Goal: Task Accomplishment & Management: Use online tool/utility

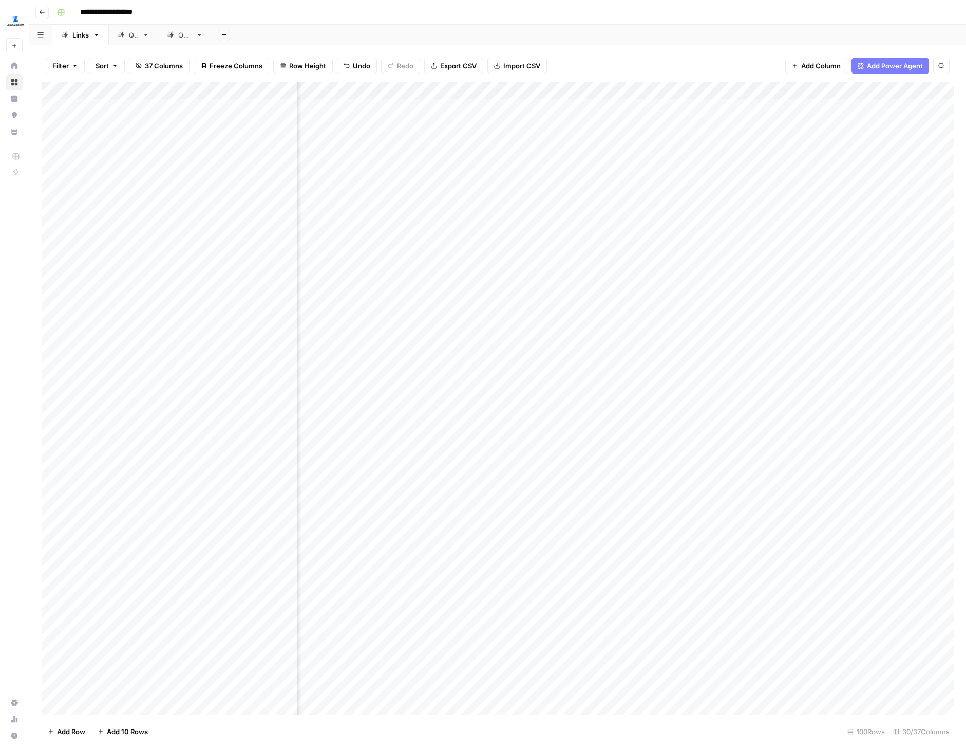
scroll to position [0, 2504]
click at [440, 64] on div "Filter Sort 37 Columns Freeze Columns Row Height Undo Redo Export CSV Import CS…" at bounding box center [498, 65] width 912 height 33
click at [14, 21] on img "Workspace: LegalZoom" at bounding box center [15, 21] width 18 height 18
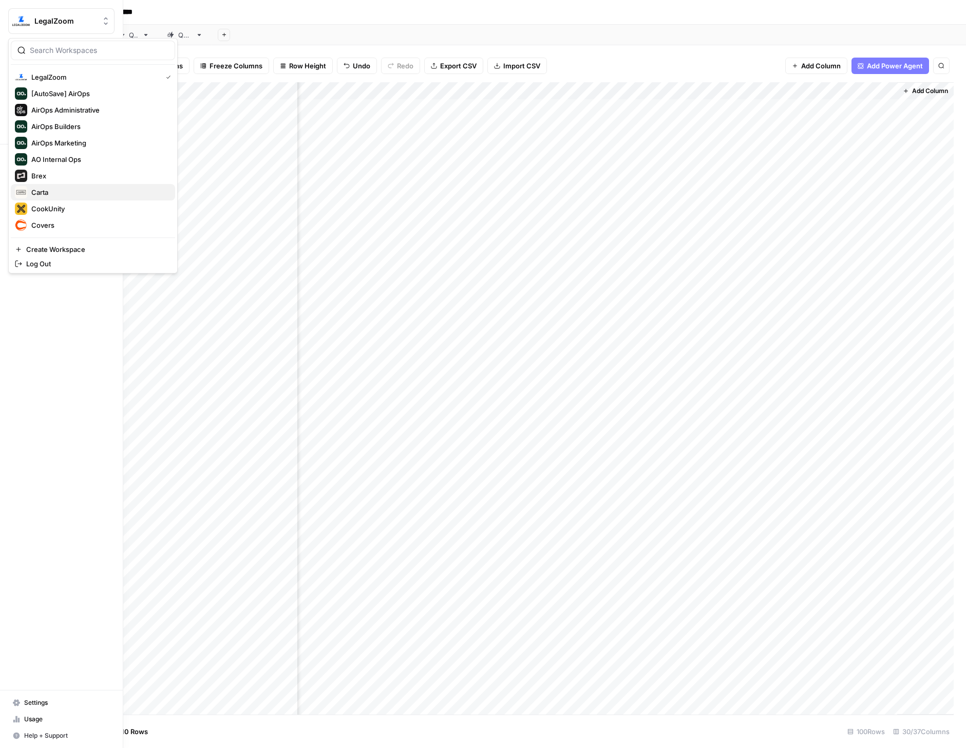
scroll to position [30, 0]
click at [49, 193] on span "Covers" at bounding box center [99, 195] width 136 height 10
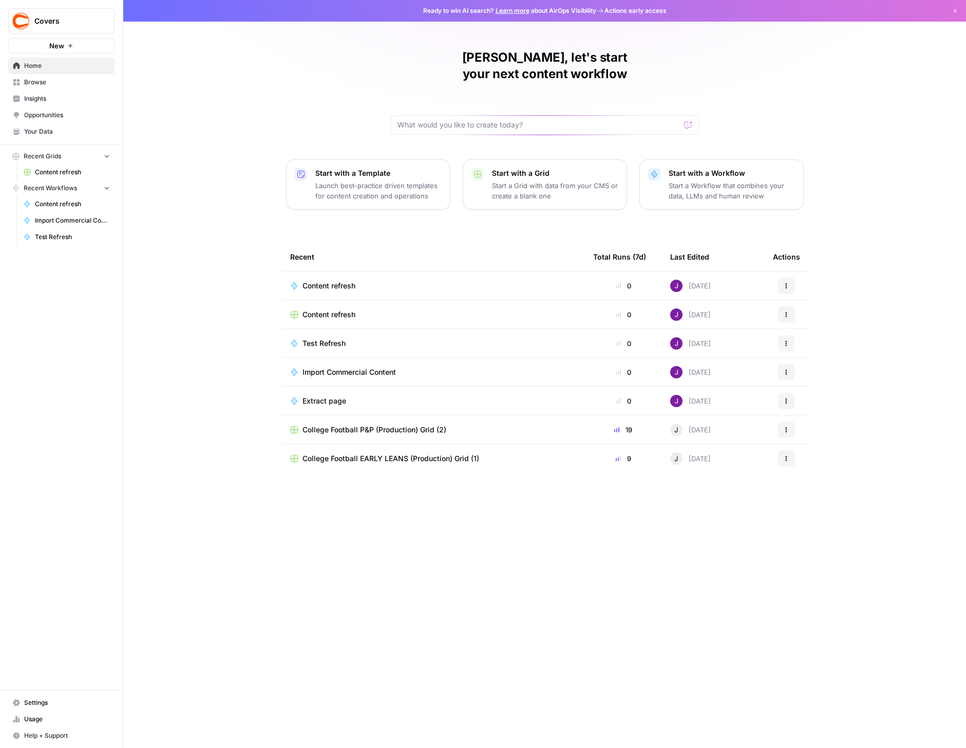
click at [58, 173] on span "Content refresh" at bounding box center [72, 171] width 75 height 9
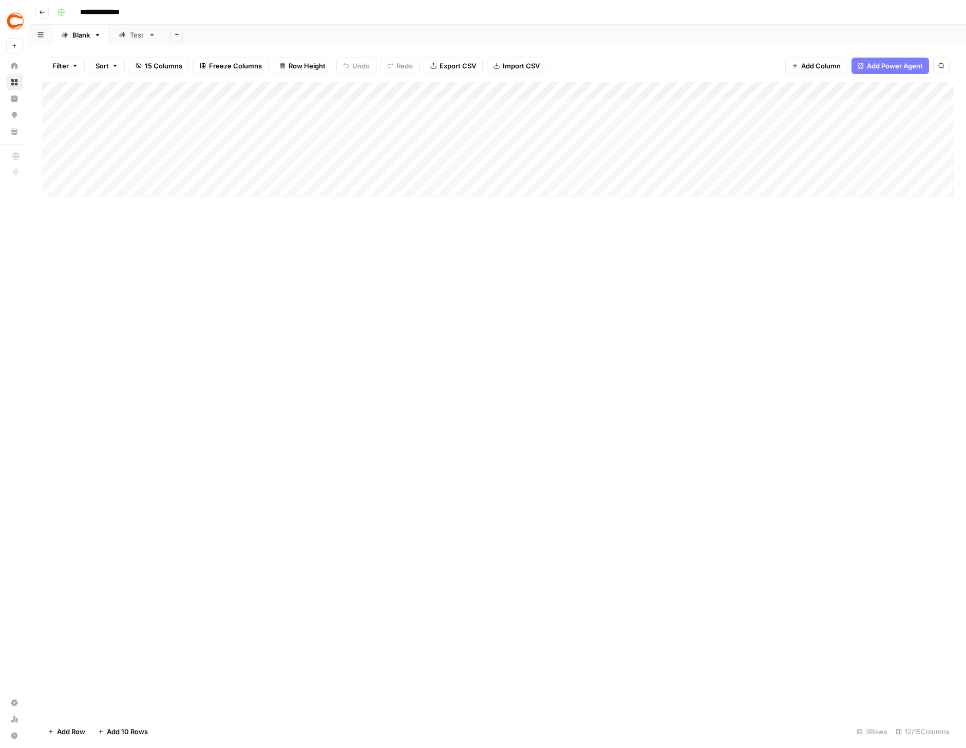
click at [589, 91] on div "Add Column" at bounding box center [498, 139] width 912 height 114
click at [584, 188] on span "Edit Workflow" at bounding box center [596, 192] width 90 height 10
click at [13, 18] on img "Workspace: Covers" at bounding box center [15, 21] width 18 height 18
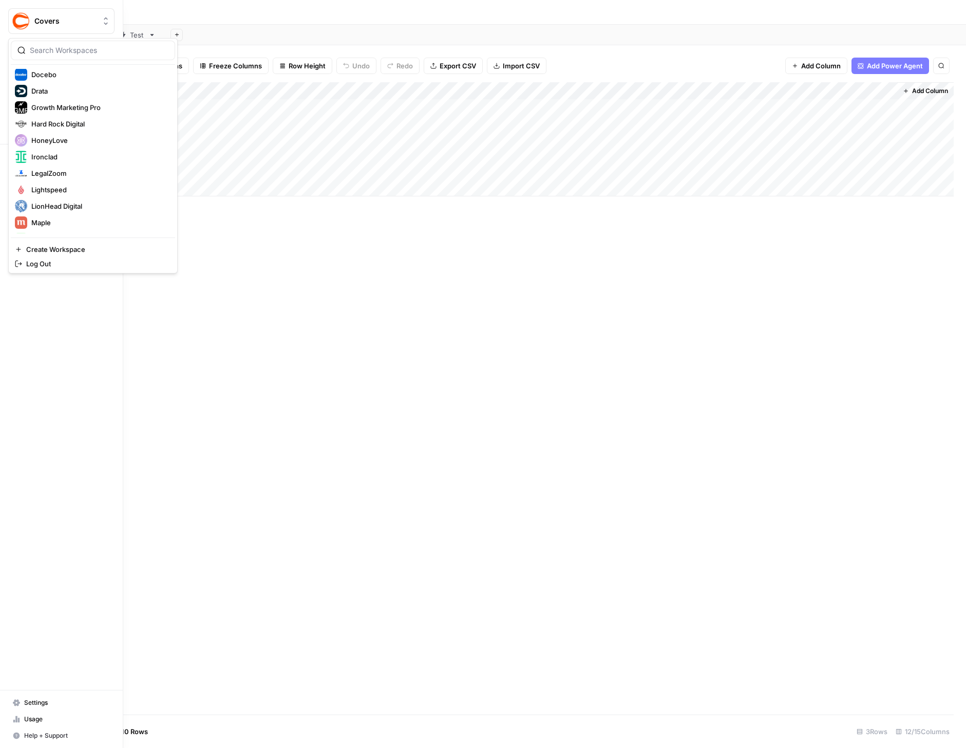
scroll to position [152, 0]
click at [64, 167] on span "LegalZoom" at bounding box center [99, 172] width 136 height 10
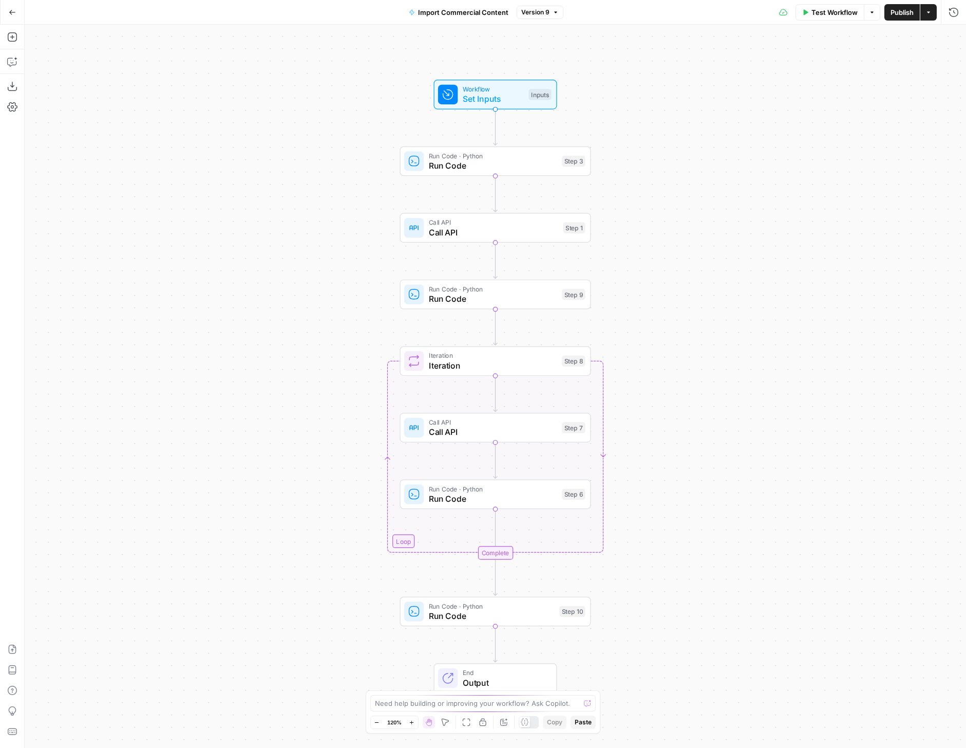
click at [435, 231] on span "Call API" at bounding box center [493, 232] width 129 height 12
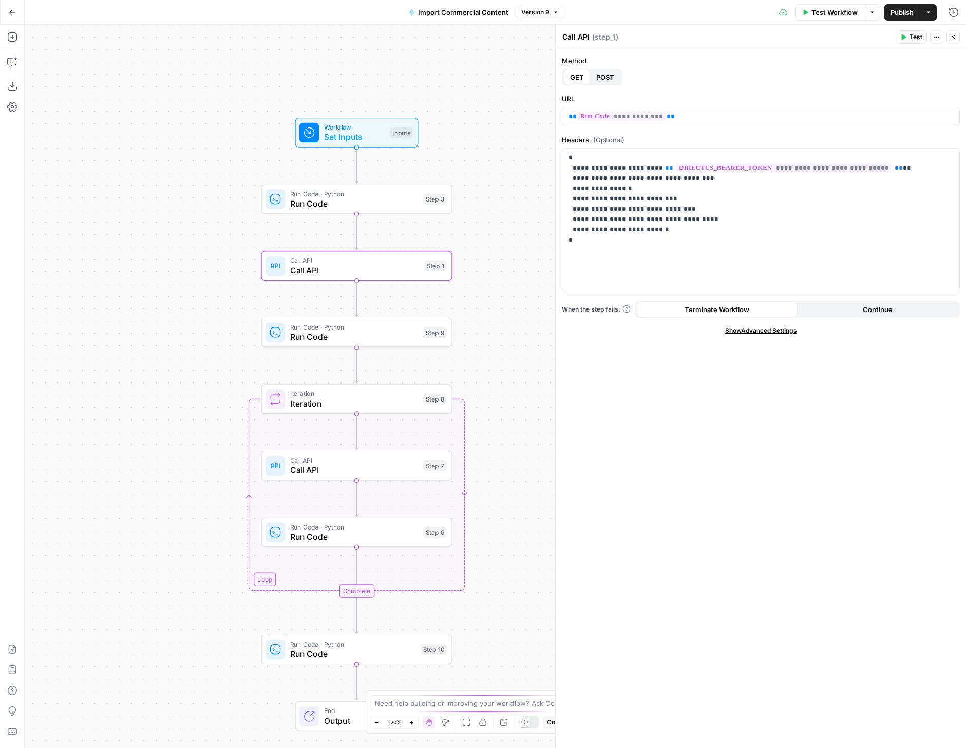
drag, startPoint x: 338, startPoint y: 241, endPoint x: 198, endPoint y: 279, distance: 144.8
click at [198, 279] on div "Workflow Set Inputs Inputs Run Code · Python Run Code Step 3 Call API Call API …" at bounding box center [496, 386] width 942 height 723
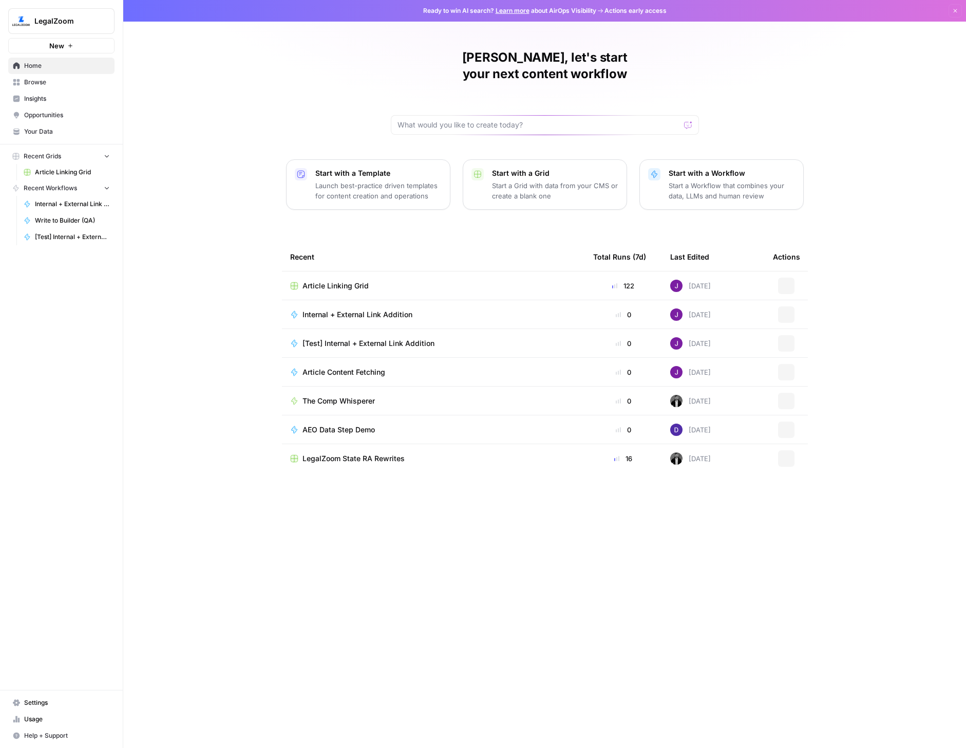
click at [44, 134] on span "Your Data" at bounding box center [67, 131] width 86 height 9
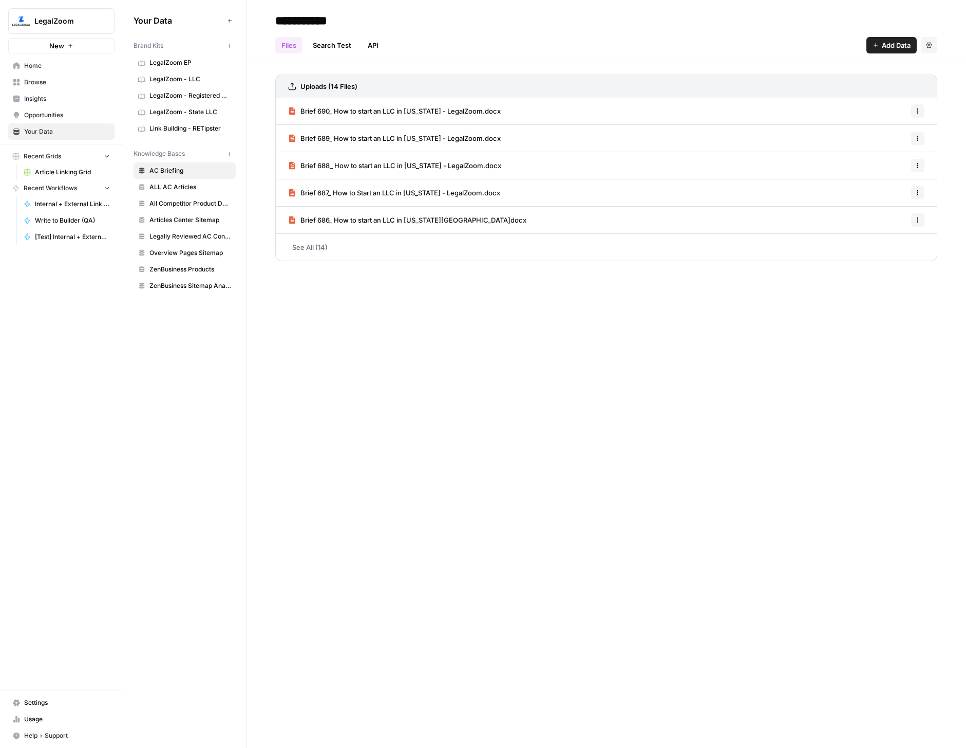
click at [37, 714] on span "Usage" at bounding box center [67, 718] width 86 height 9
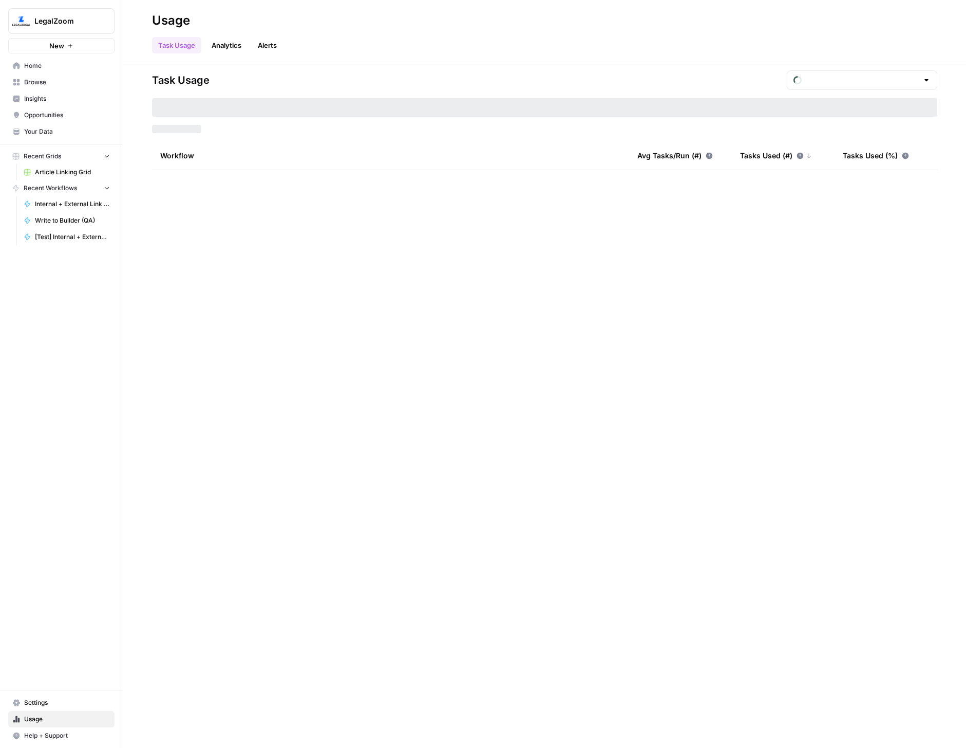
type input "September Tasks"
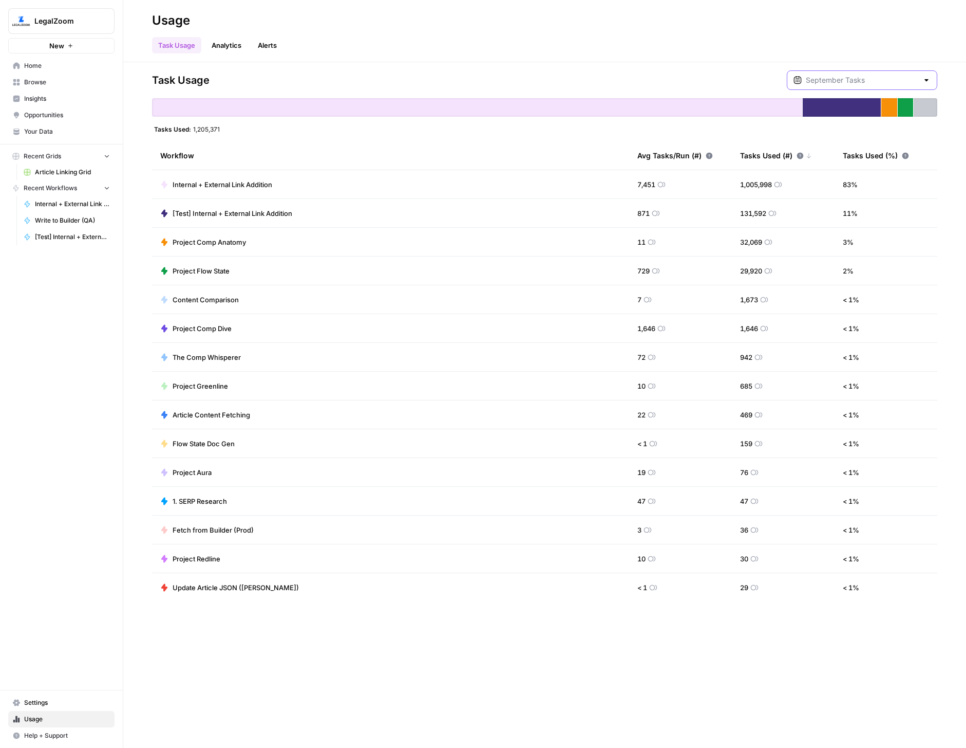
click at [860, 82] on input "text" at bounding box center [862, 80] width 113 height 10
click at [874, 132] on span "August Tasks" at bounding box center [874, 129] width 102 height 10
type input "August Tasks"
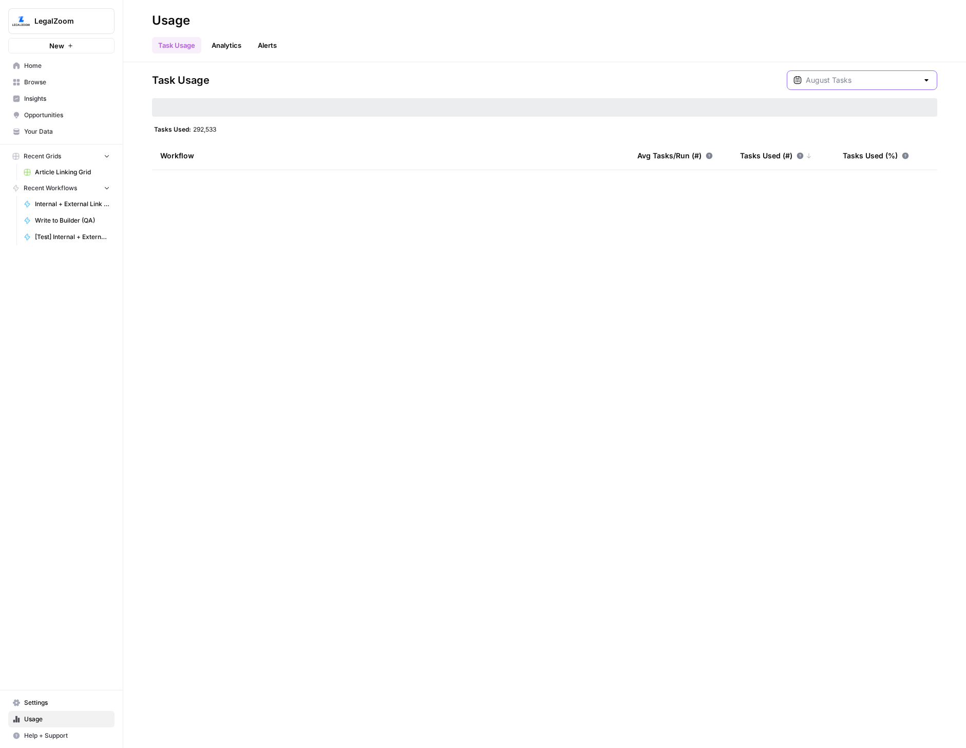
click at [881, 79] on input "text" at bounding box center [862, 80] width 113 height 10
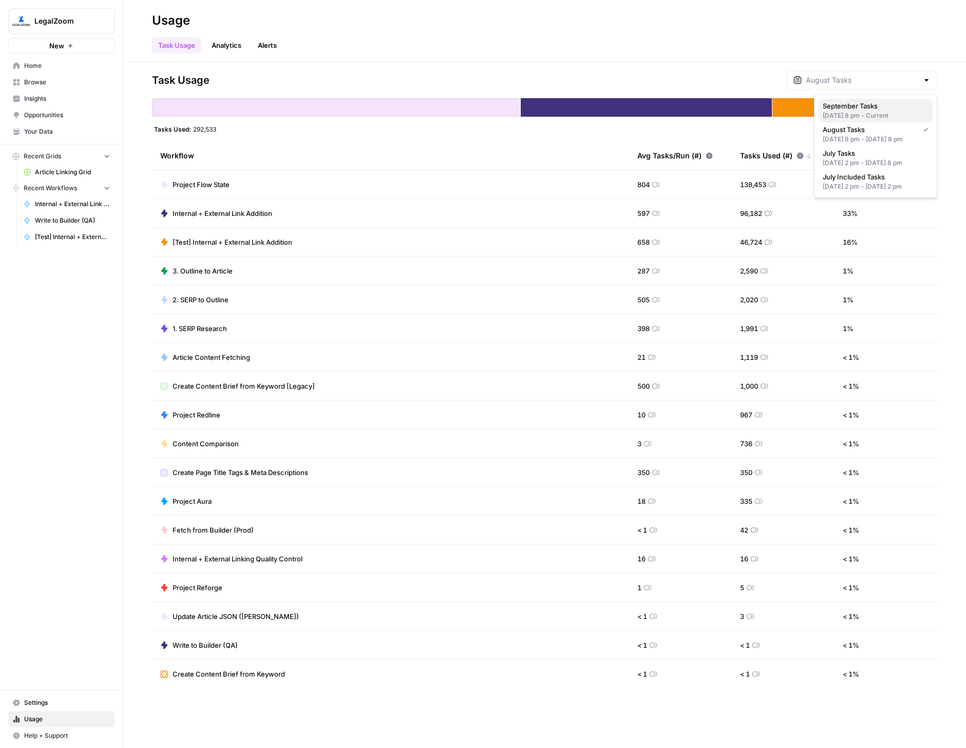
click at [879, 109] on span "September Tasks" at bounding box center [874, 106] width 102 height 10
type input "September Tasks"
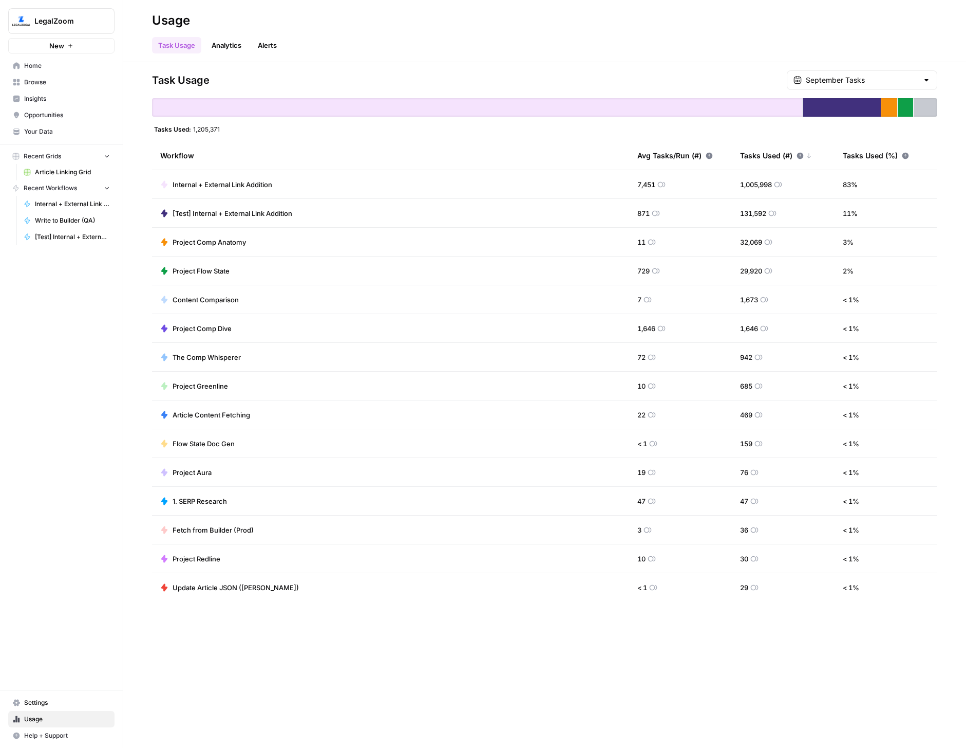
click at [732, 183] on td "1,005,998" at bounding box center [783, 184] width 103 height 28
drag, startPoint x: 730, startPoint y: 183, endPoint x: 788, endPoint y: 182, distance: 58.6
click at [789, 182] on tr "Internal + External Link Addition 7,451 1,005,998 83 %" at bounding box center [545, 184] width 786 height 29
click at [789, 188] on td "1,005,998" at bounding box center [783, 184] width 103 height 28
drag, startPoint x: 792, startPoint y: 184, endPoint x: 715, endPoint y: 184, distance: 76.6
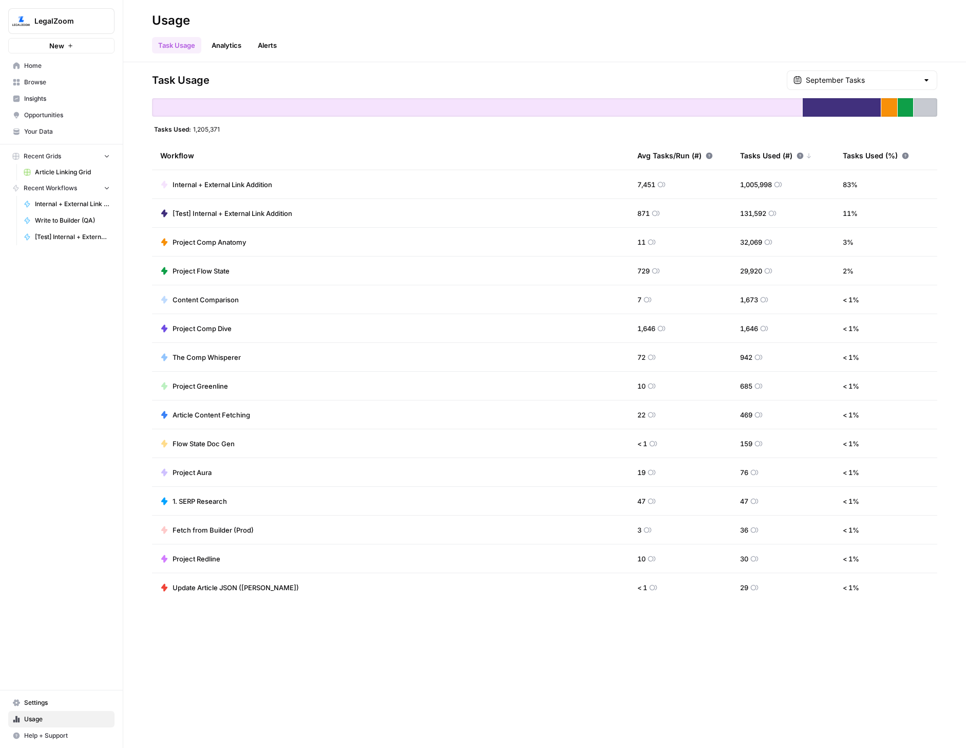
click at [715, 184] on tr "Internal + External Link Addition 7,451 1,005,998 83 %" at bounding box center [545, 184] width 786 height 29
click at [733, 134] on div "Task Usage September Tasks Tasks Used: 1,205,371 Workflow Avg Tasks/Run (#) Tas…" at bounding box center [545, 335] width 786 height 531
click at [259, 152] on div "Workflow" at bounding box center [390, 155] width 461 height 28
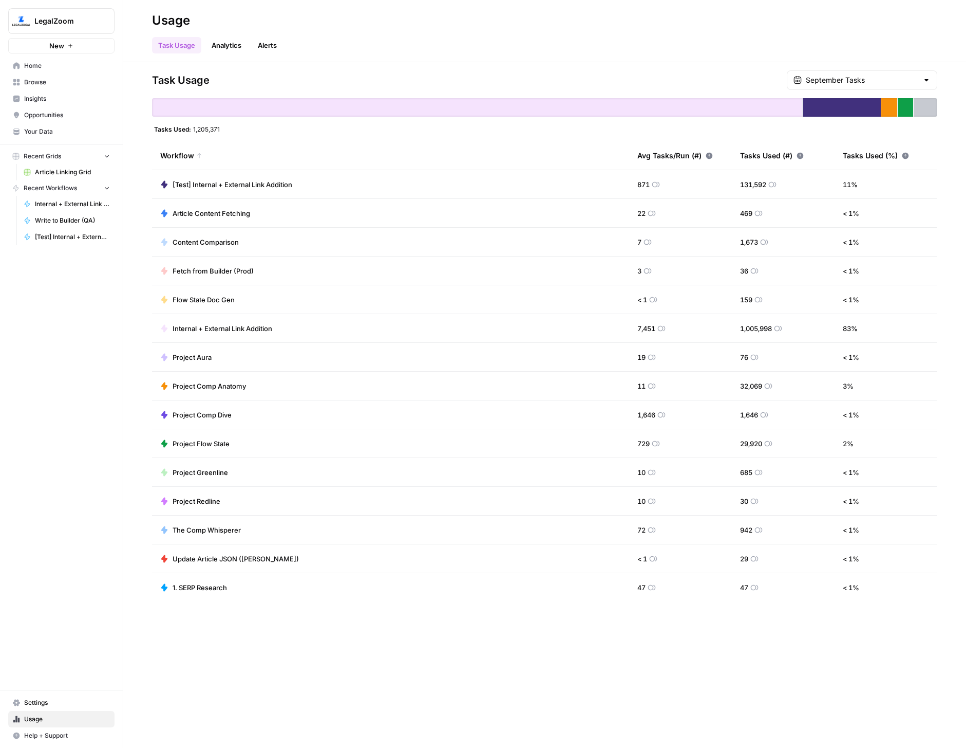
click at [761, 157] on div "Tasks Used (#)" at bounding box center [772, 155] width 64 height 28
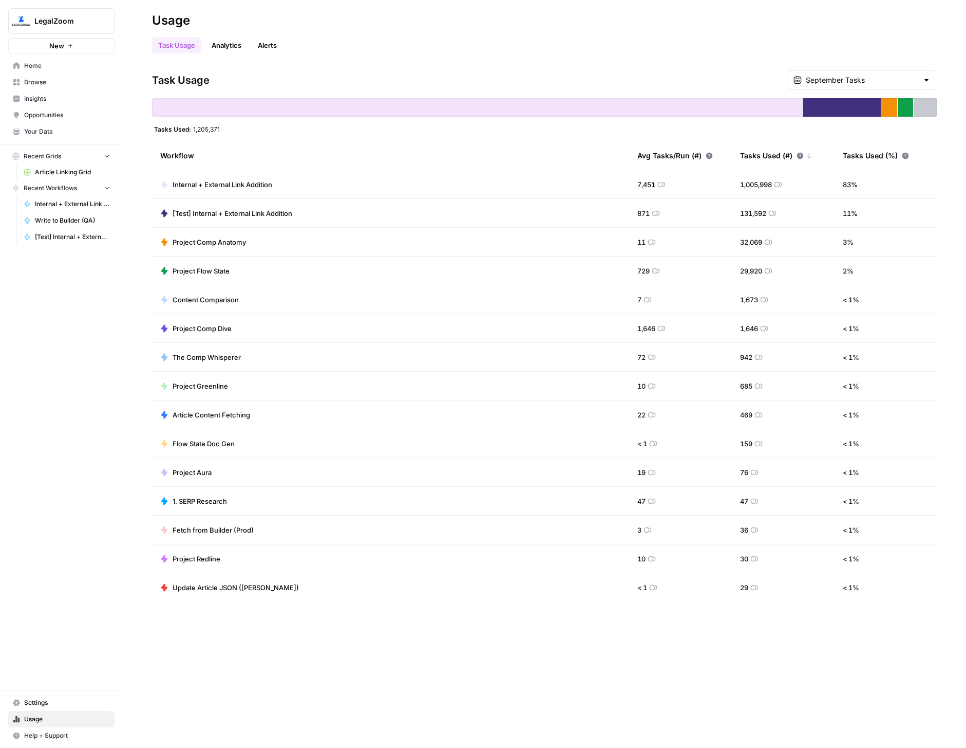
click at [79, 171] on span "Article Linking Grid" at bounding box center [72, 171] width 75 height 9
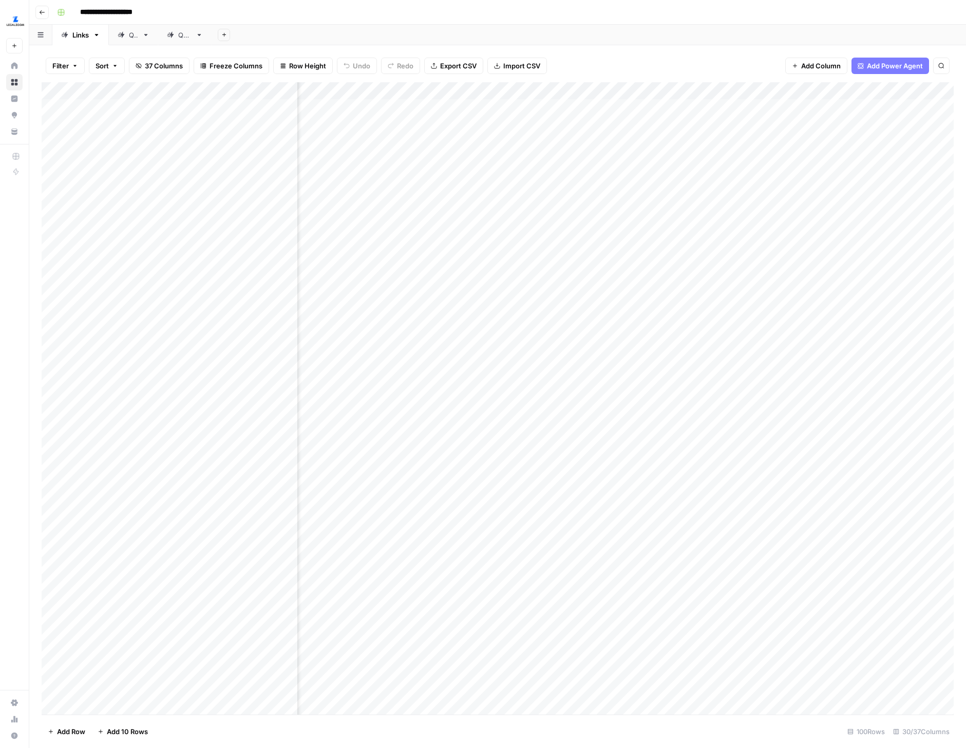
scroll to position [1, 492]
click at [437, 95] on div "Add Column" at bounding box center [498, 398] width 912 height 632
click at [576, 71] on div "Filter Sort 37 Columns Freeze Columns Row Height Undo Redo Export CSV Import CS…" at bounding box center [498, 65] width 912 height 33
click at [483, 107] on div "Add Column" at bounding box center [498, 398] width 912 height 632
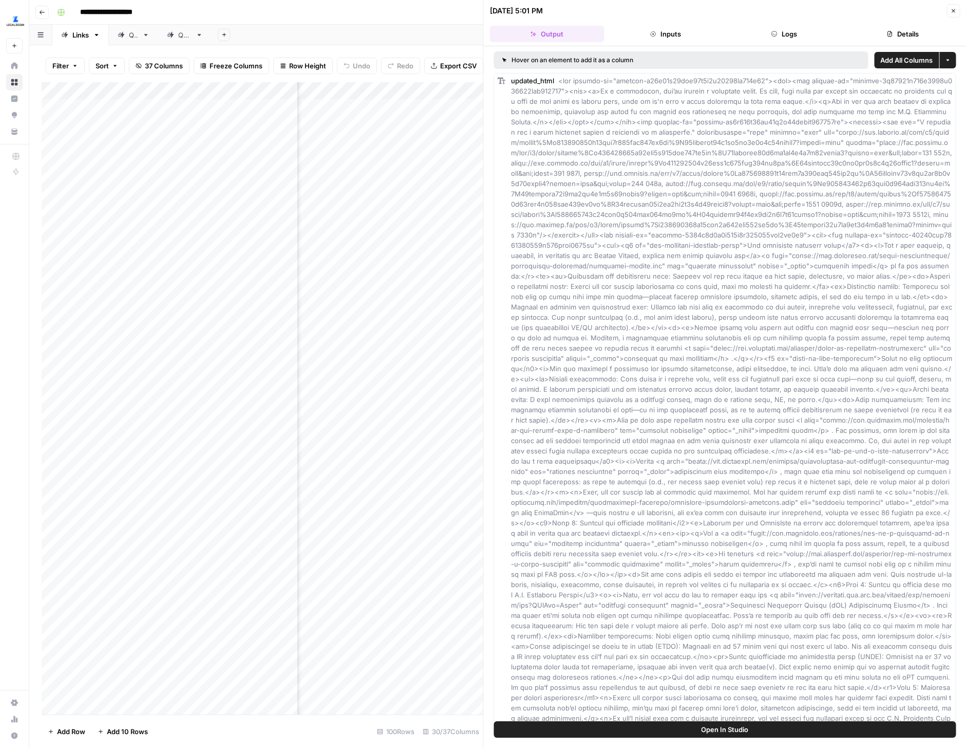
click at [868, 32] on button "Details" at bounding box center [903, 34] width 115 height 16
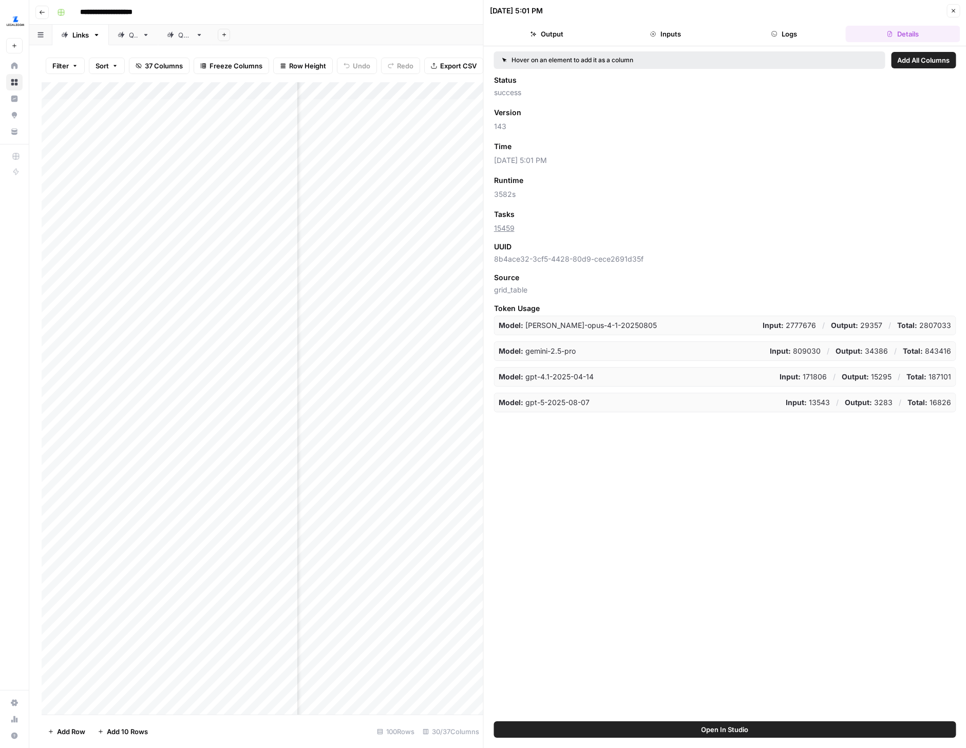
drag, startPoint x: 515, startPoint y: 227, endPoint x: 492, endPoint y: 227, distance: 23.1
click at [492, 227] on div "Hover on an element to add it as a column Add All Columns Status success Versio…" at bounding box center [725, 383] width 483 height 675
click at [599, 241] on div "UUID" at bounding box center [725, 246] width 462 height 10
click at [955, 12] on icon "button" at bounding box center [953, 11] width 6 height 6
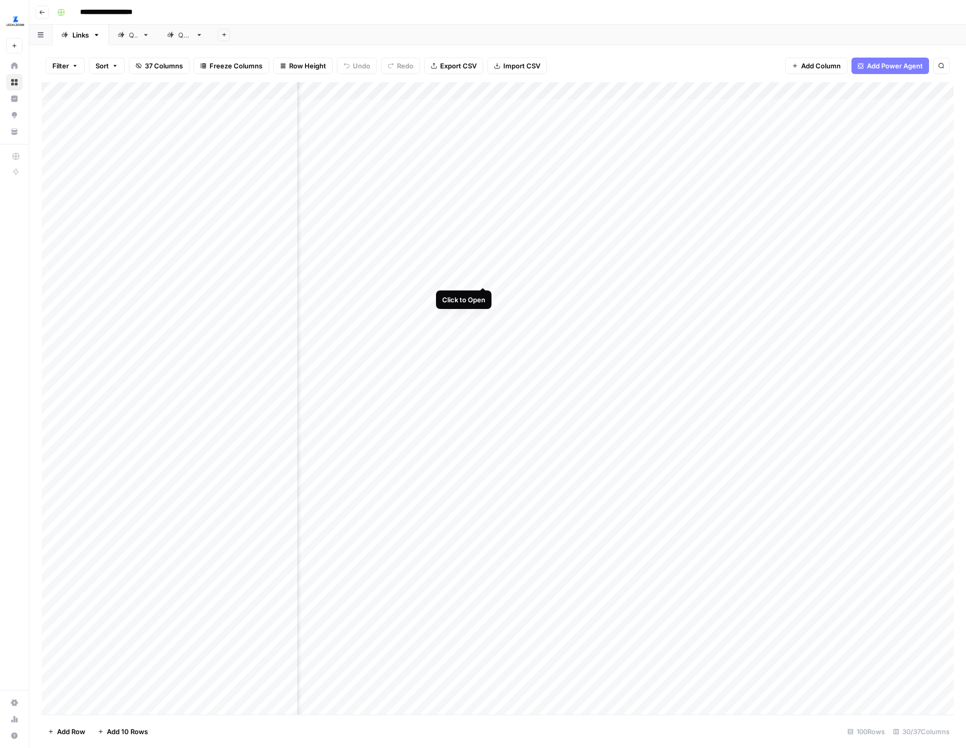
click at [482, 266] on div "Add Column" at bounding box center [498, 398] width 912 height 632
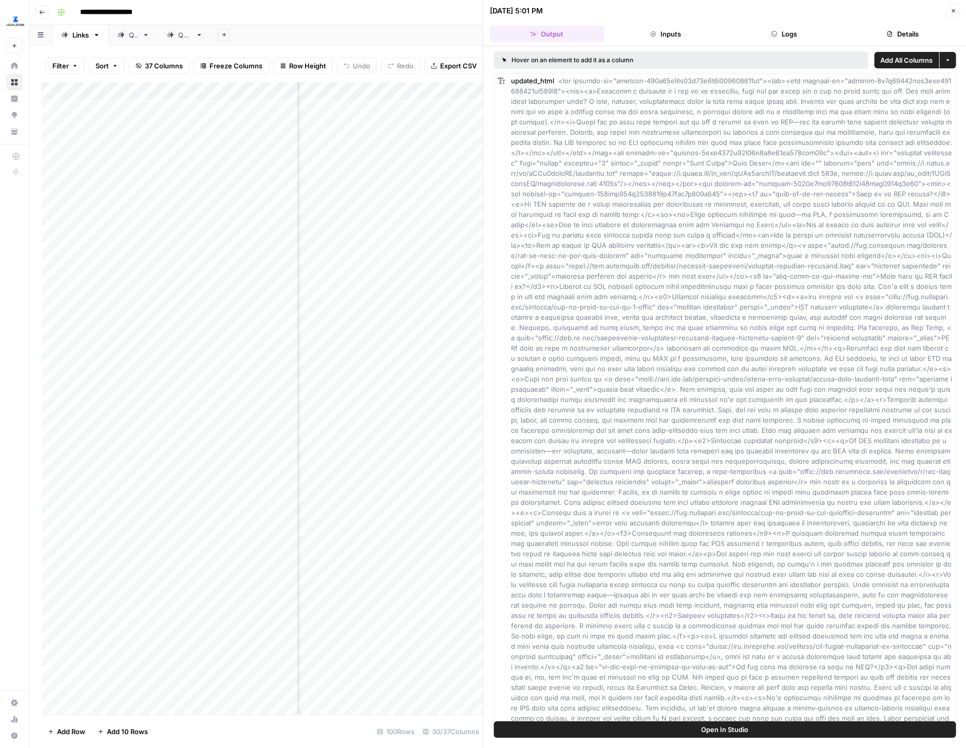
click at [787, 31] on button "Logs" at bounding box center [784, 34] width 115 height 16
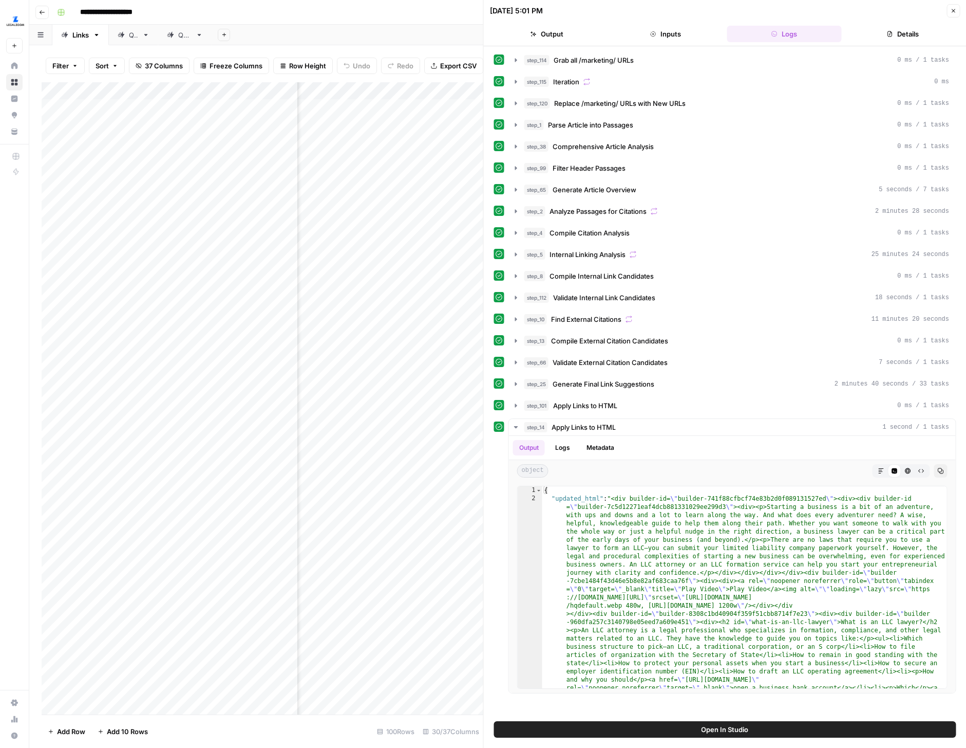
click at [675, 35] on button "Inputs" at bounding box center [665, 34] width 115 height 16
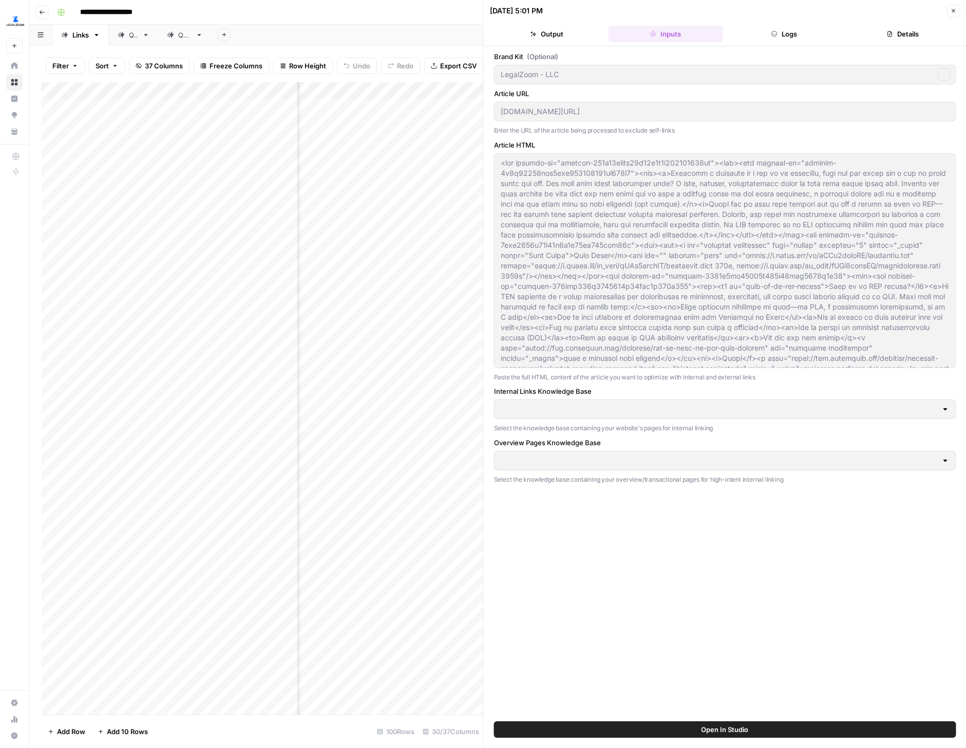
type input "Articles Center Sitemap"
type input "Overview Pages Sitemap"
click at [893, 34] on button "Details" at bounding box center [903, 34] width 115 height 16
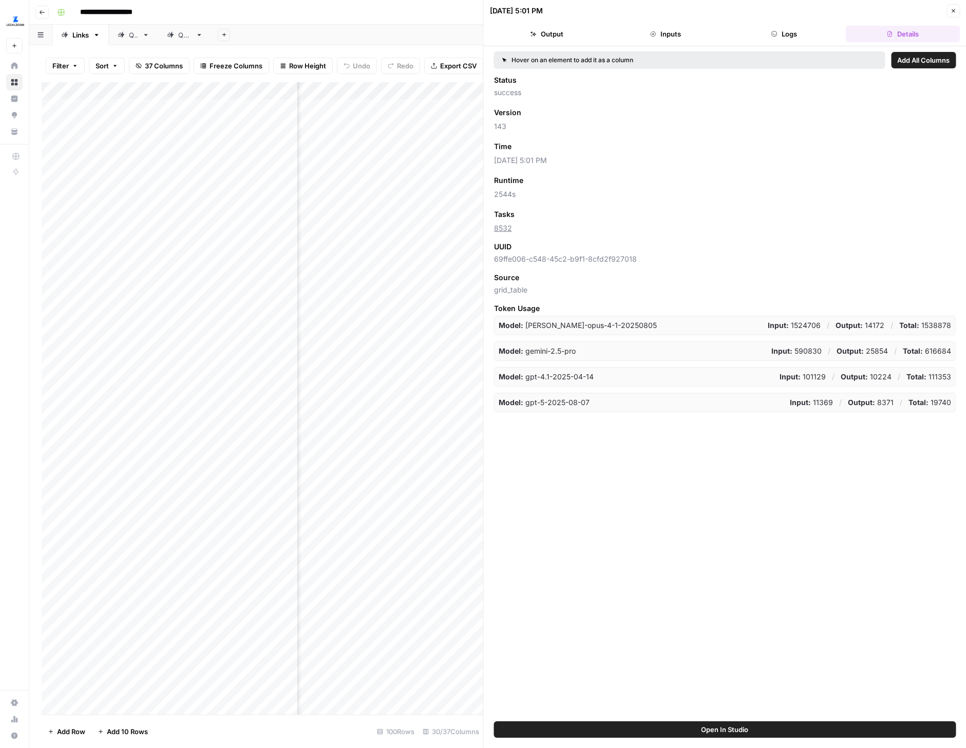
click at [957, 9] on button "Close" at bounding box center [953, 10] width 13 height 13
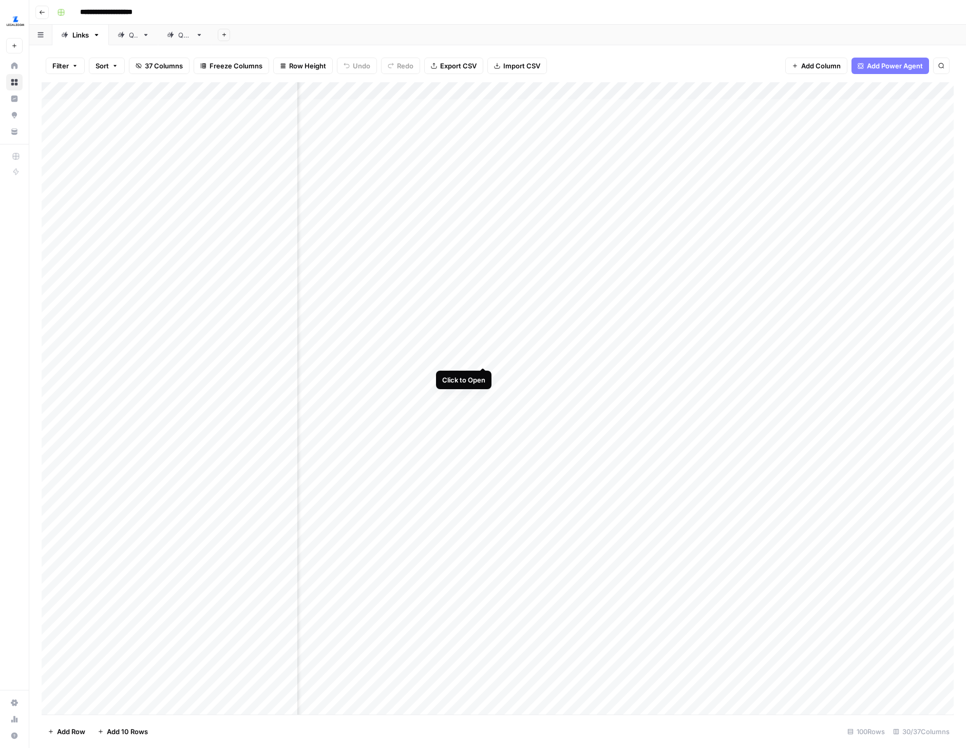
click at [483, 346] on div "Add Column" at bounding box center [498, 398] width 912 height 632
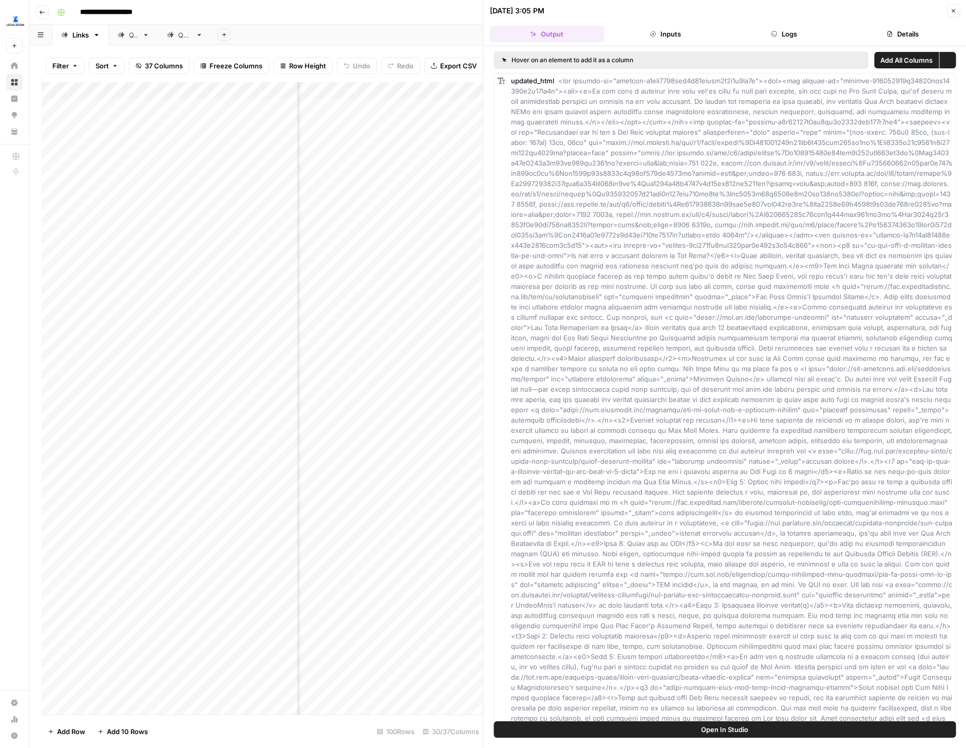
click at [877, 33] on button "Details" at bounding box center [903, 34] width 115 height 16
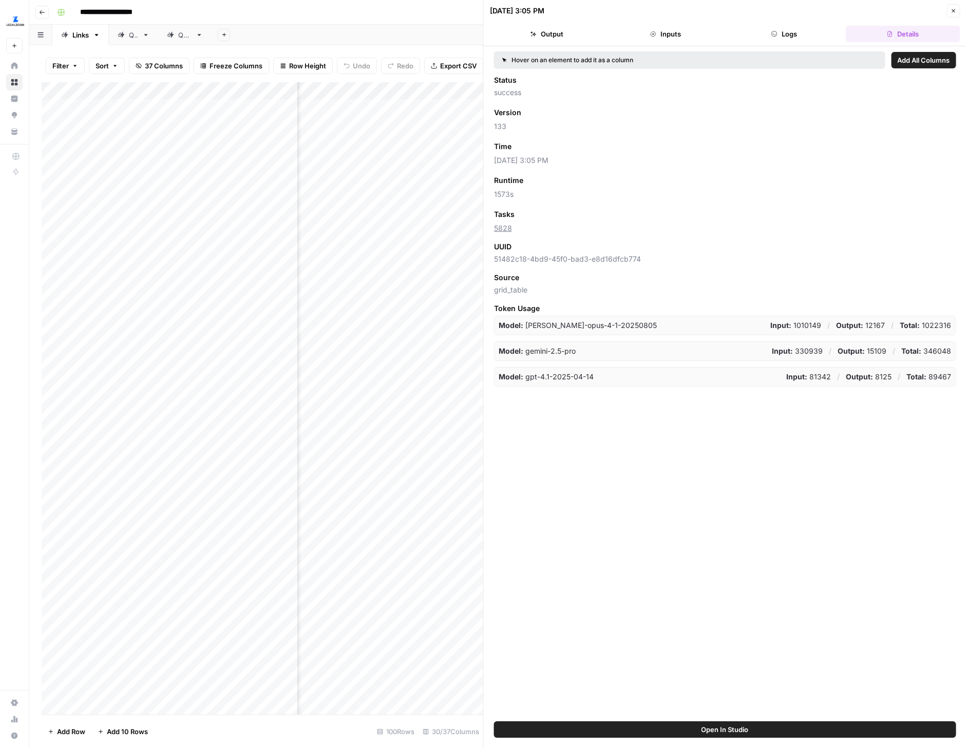
click at [950, 6] on button "Close" at bounding box center [953, 10] width 13 height 13
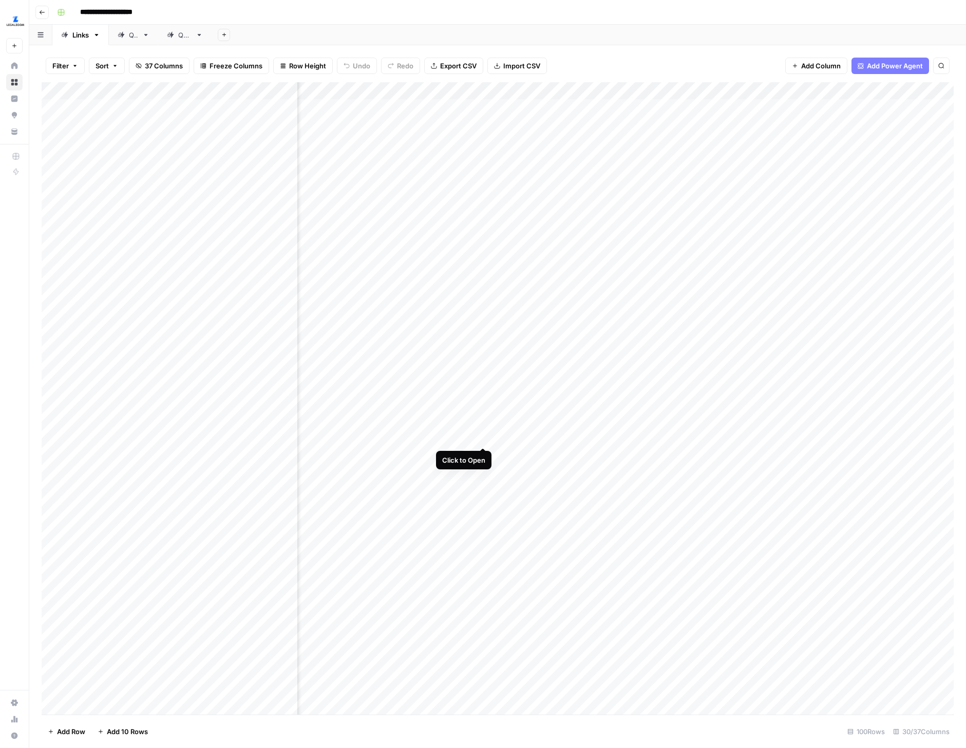
click at [484, 428] on div "Add Column" at bounding box center [498, 398] width 912 height 632
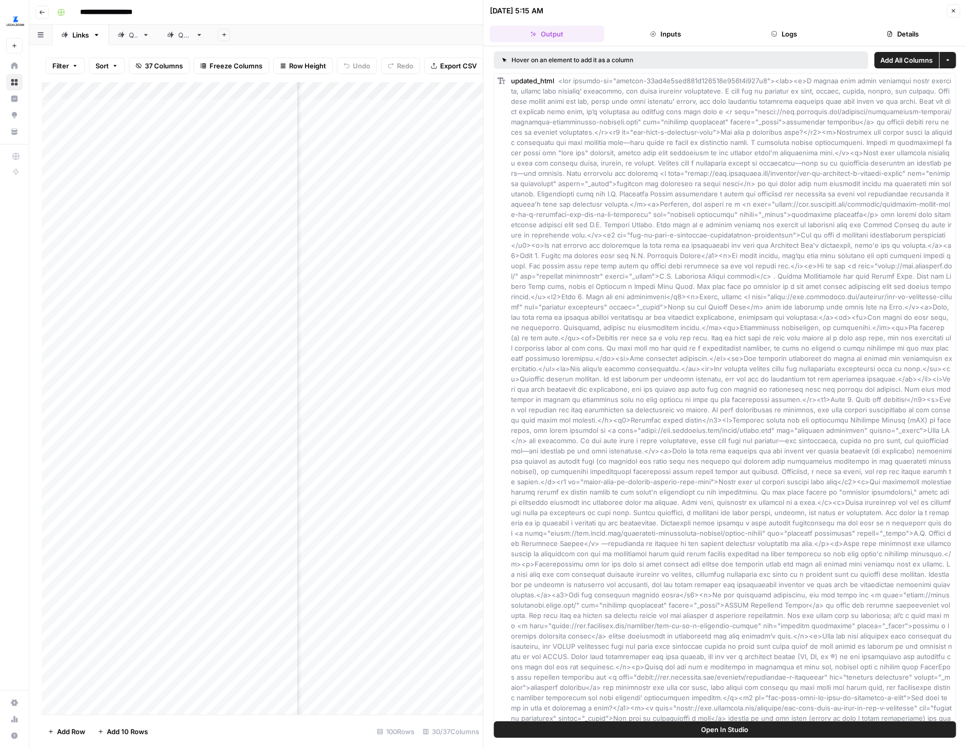
click at [887, 31] on icon "button" at bounding box center [890, 34] width 6 height 6
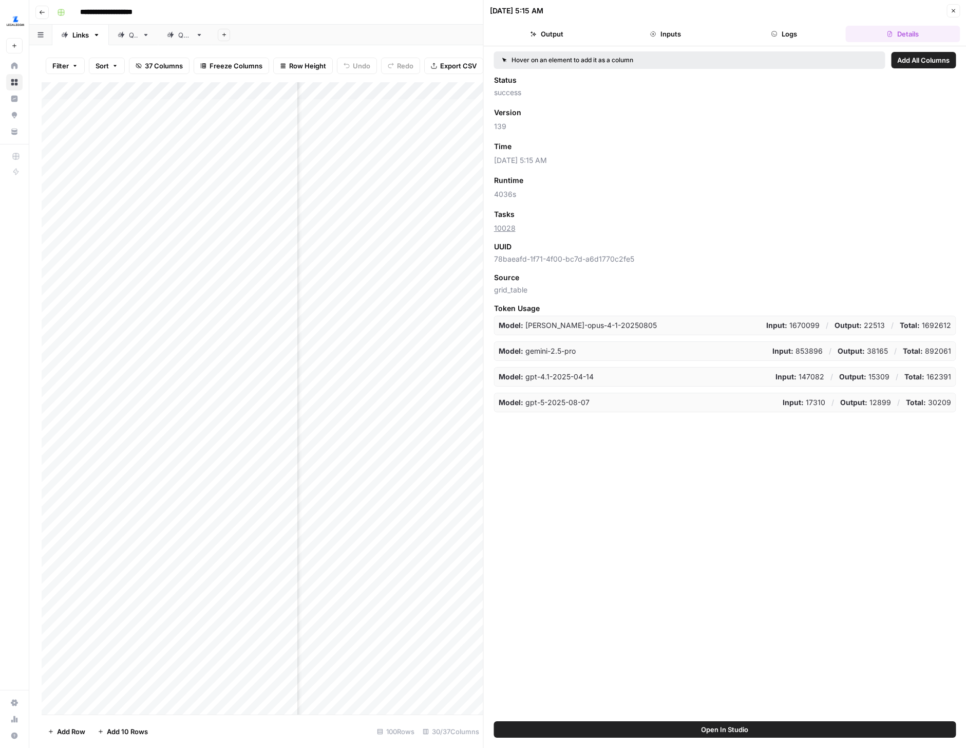
click at [952, 11] on icon "button" at bounding box center [953, 11] width 6 height 6
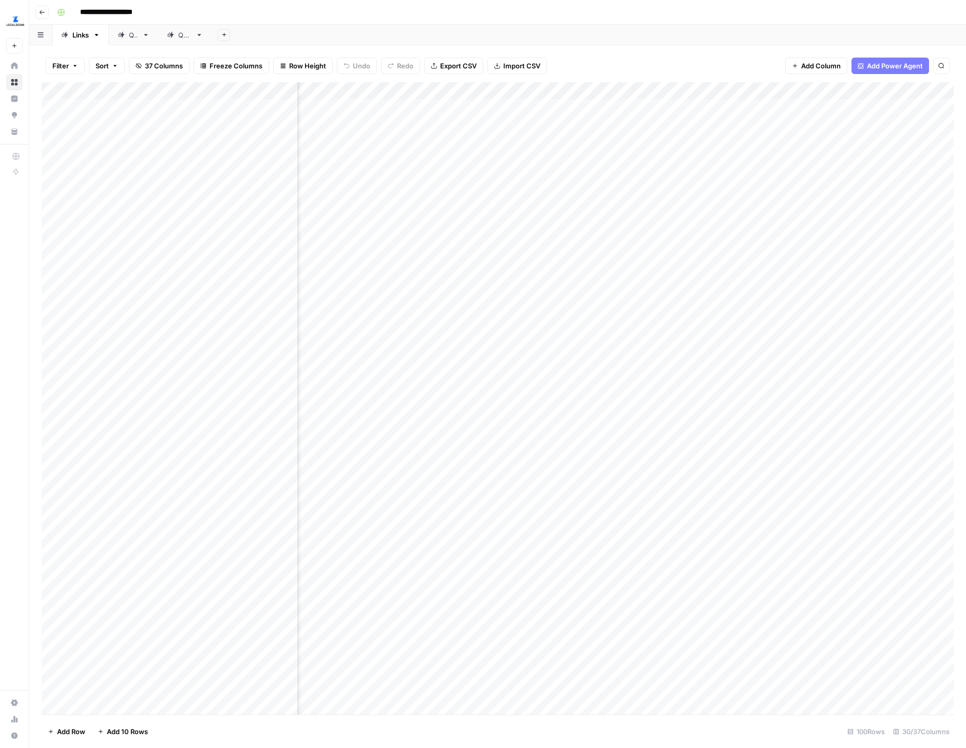
scroll to position [1, 482]
click at [493, 533] on div "Add Column" at bounding box center [498, 398] width 912 height 632
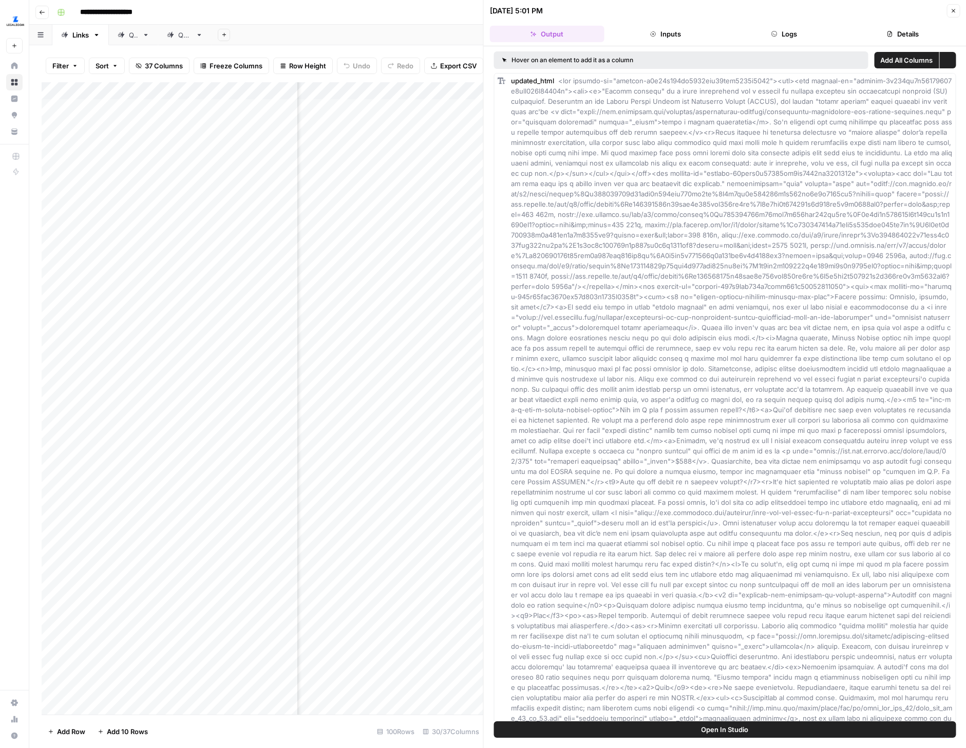
click at [890, 19] on header "[DATE] 5:01 PM Close Output Inputs Logs Details" at bounding box center [725, 23] width 483 height 46
click at [895, 39] on button "Details" at bounding box center [903, 34] width 115 height 16
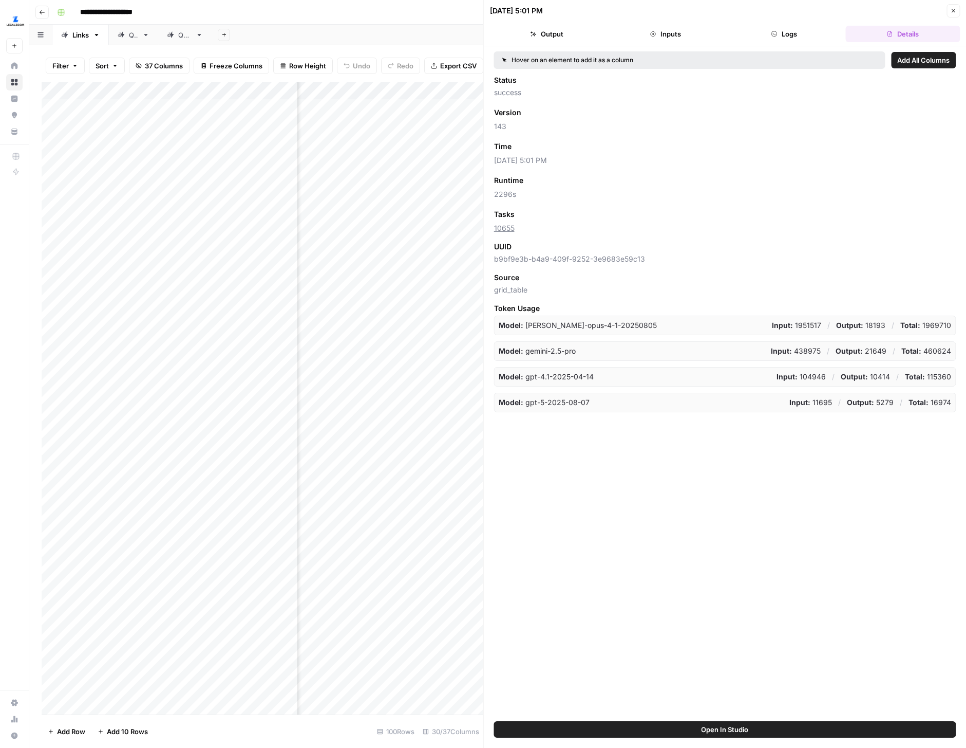
click at [953, 9] on icon "button" at bounding box center [953, 11] width 6 height 6
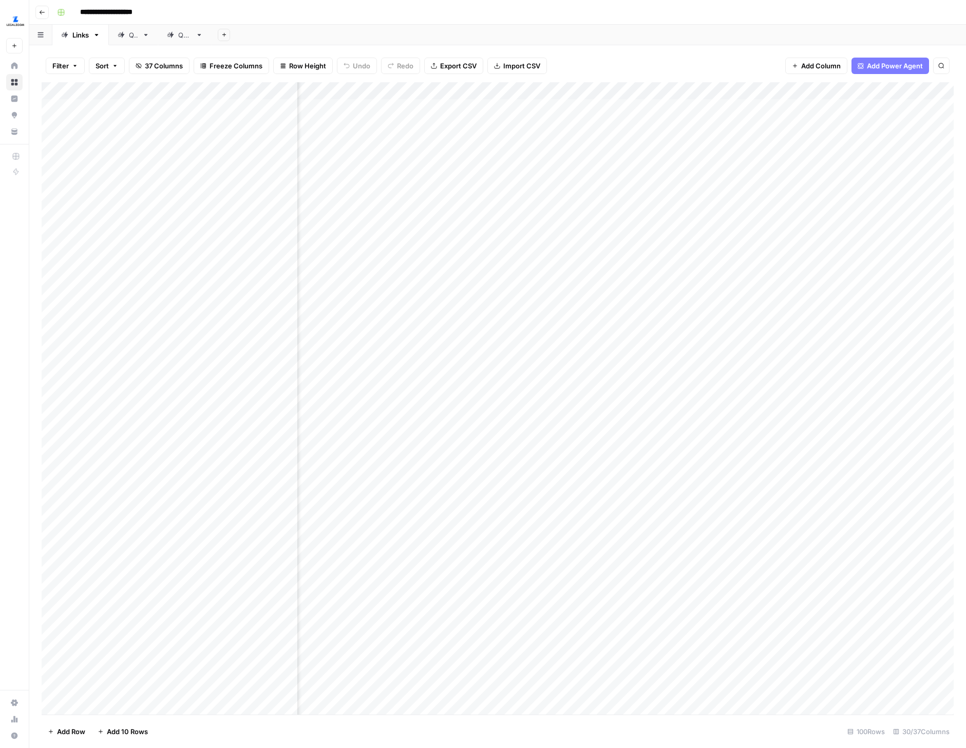
click at [491, 481] on div "Add Column" at bounding box center [498, 398] width 912 height 632
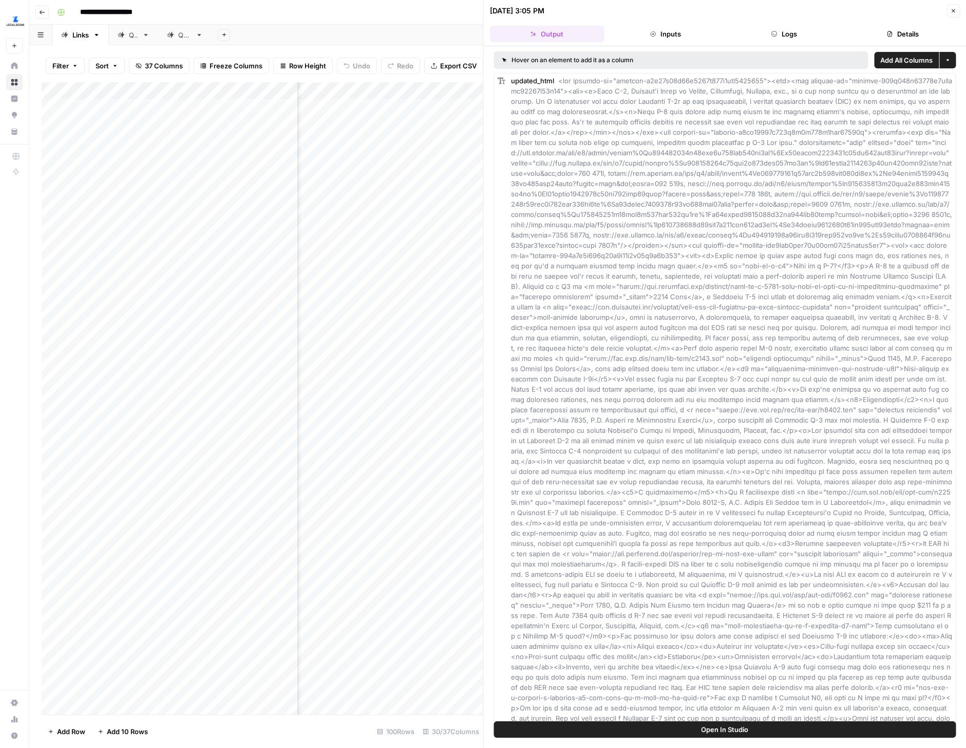
click at [901, 31] on button "Details" at bounding box center [903, 34] width 115 height 16
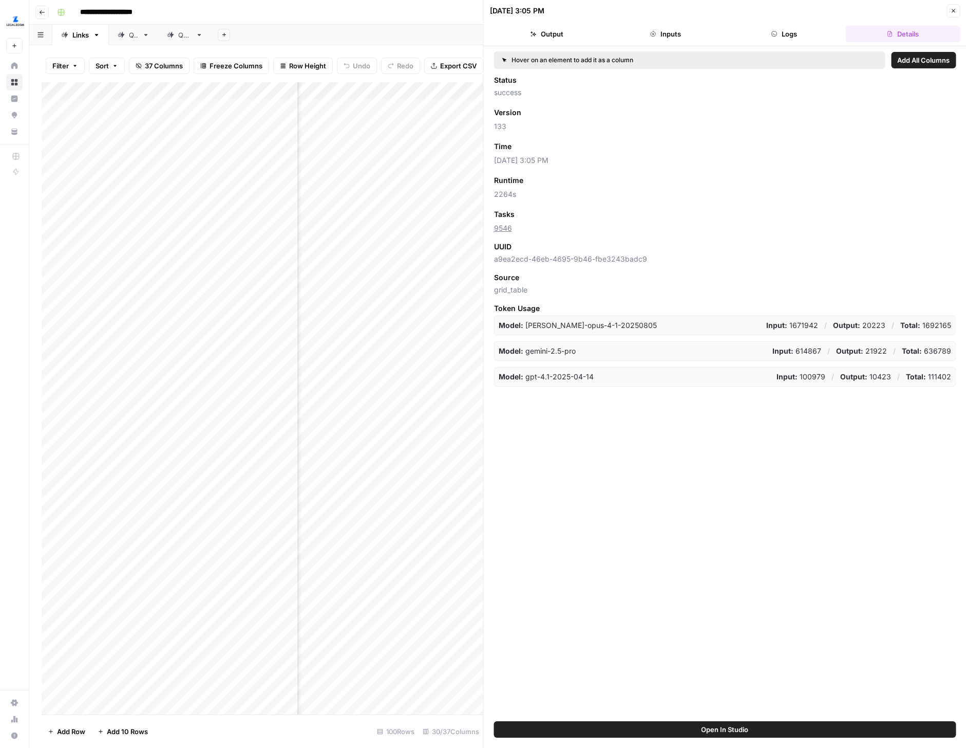
click at [953, 13] on icon "button" at bounding box center [953, 11] width 6 height 6
